Goal: Find specific page/section: Find specific page/section

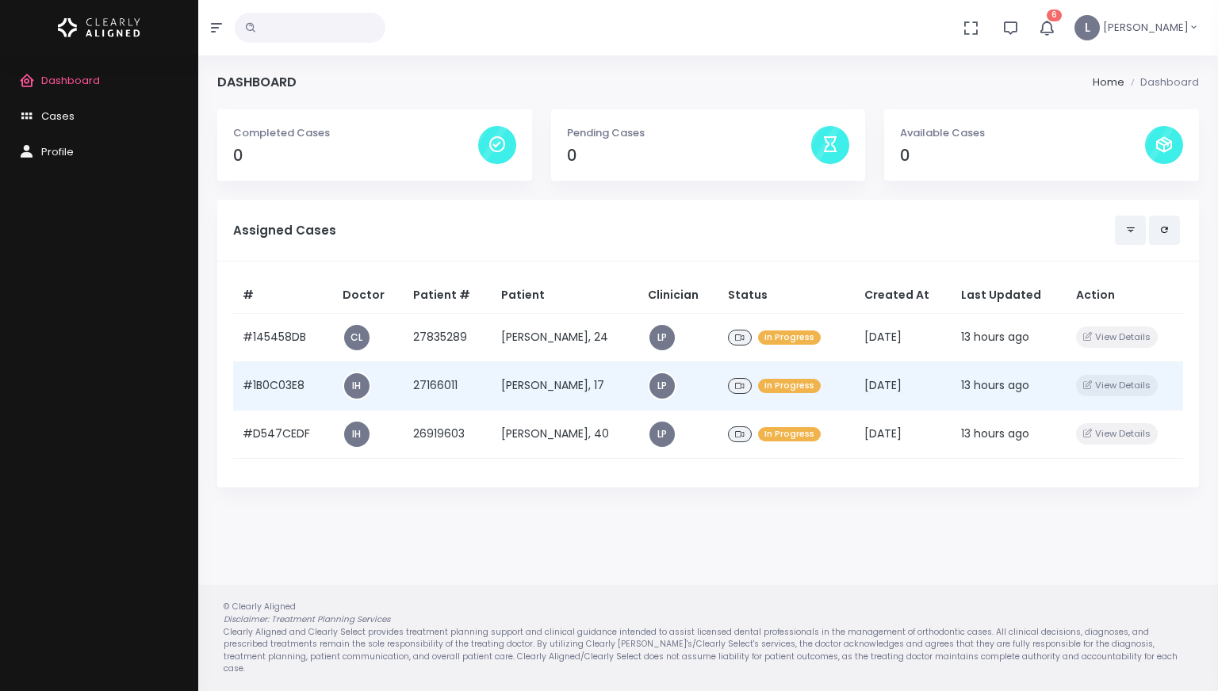
click at [562, 377] on td "[PERSON_NAME], 17" at bounding box center [565, 385] width 147 height 48
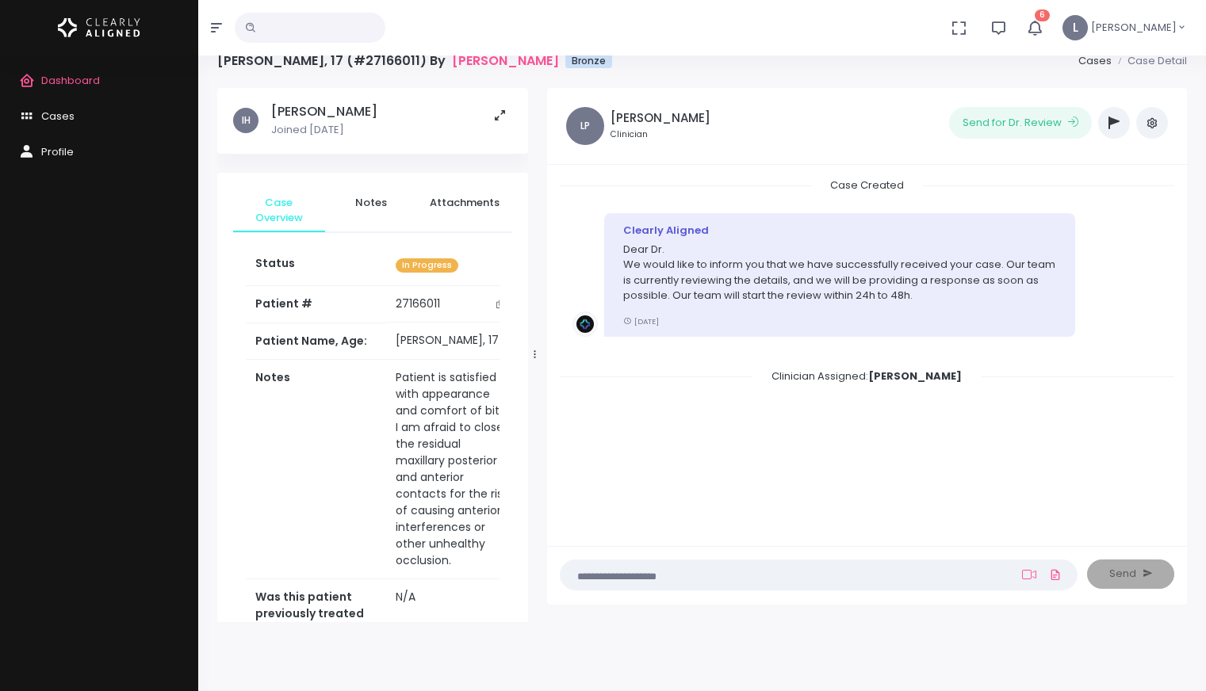
scroll to position [126, 0]
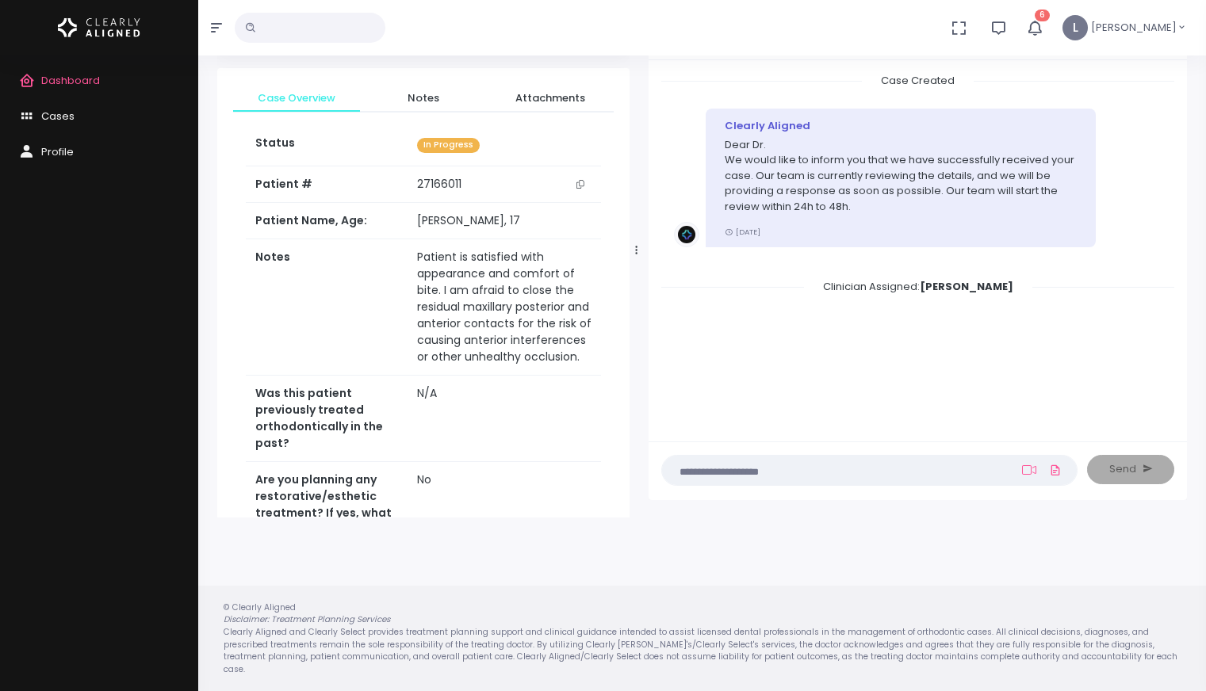
drag, startPoint x: 537, startPoint y: 253, endPoint x: 638, endPoint y: 255, distance: 101.5
click at [638, 255] on div at bounding box center [637, 250] width 8 height 524
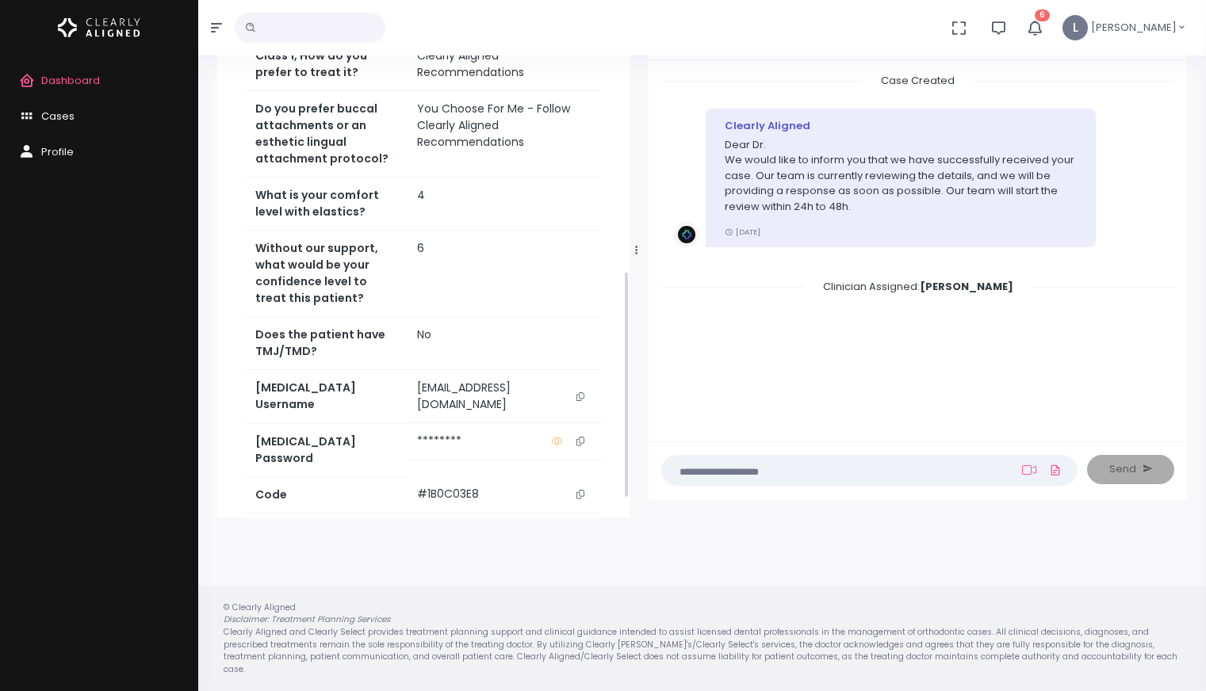
scroll to position [677, 0]
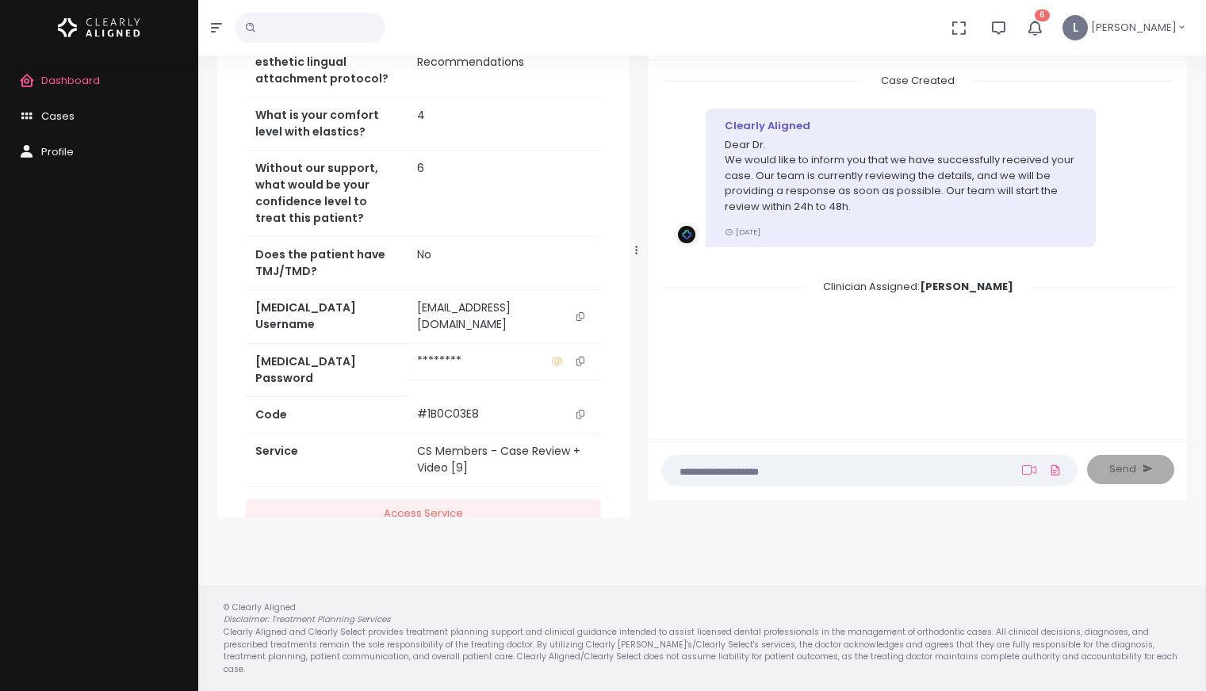
click at [579, 330] on button "scrollable content" at bounding box center [580, 316] width 22 height 33
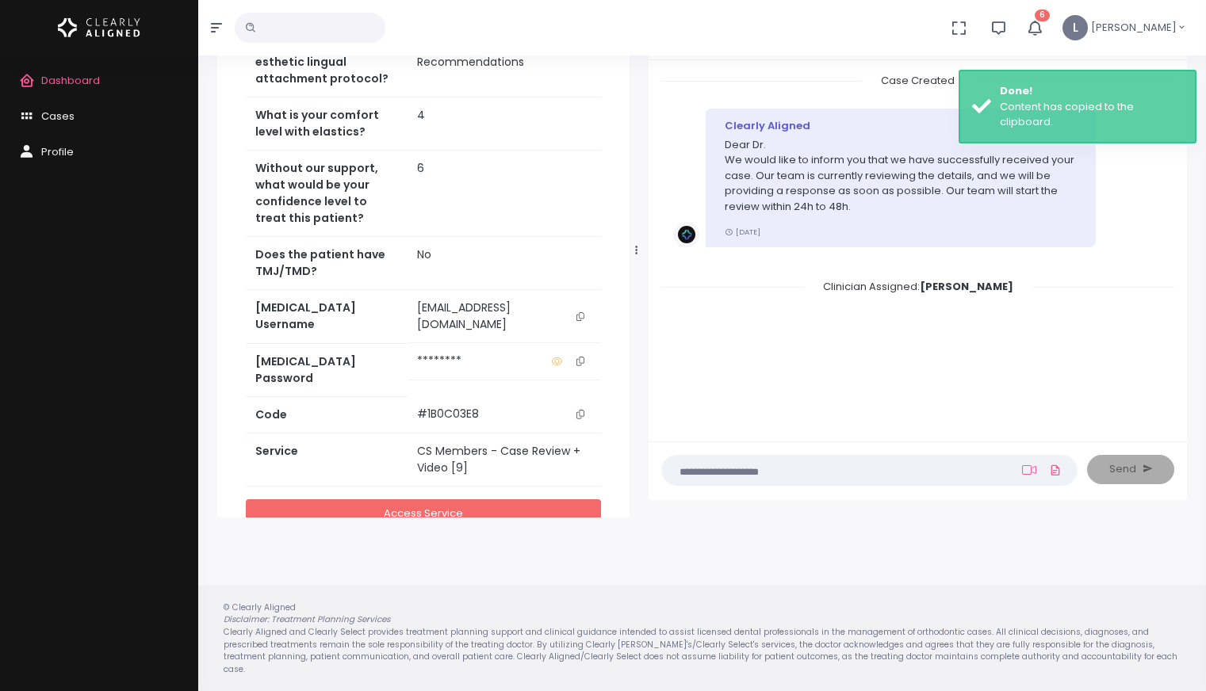
click at [431, 499] on link "Access Service" at bounding box center [423, 513] width 355 height 29
